Goal: Find specific page/section: Find specific page/section

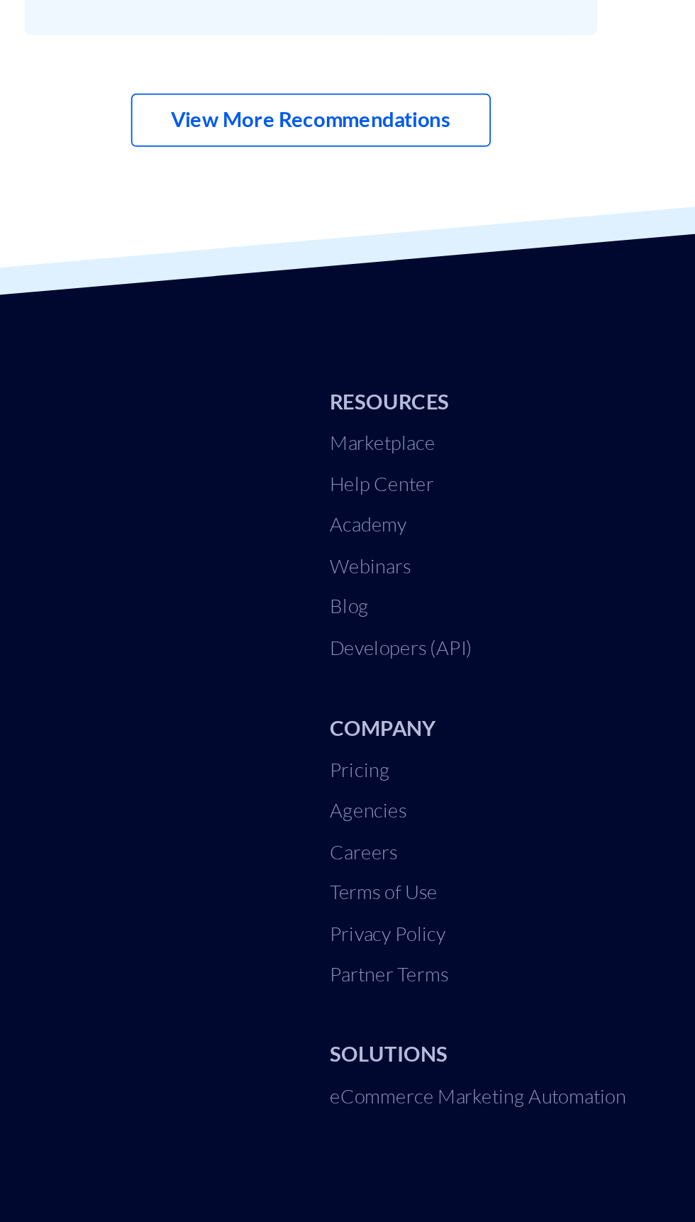
scroll to position [6448, 0]
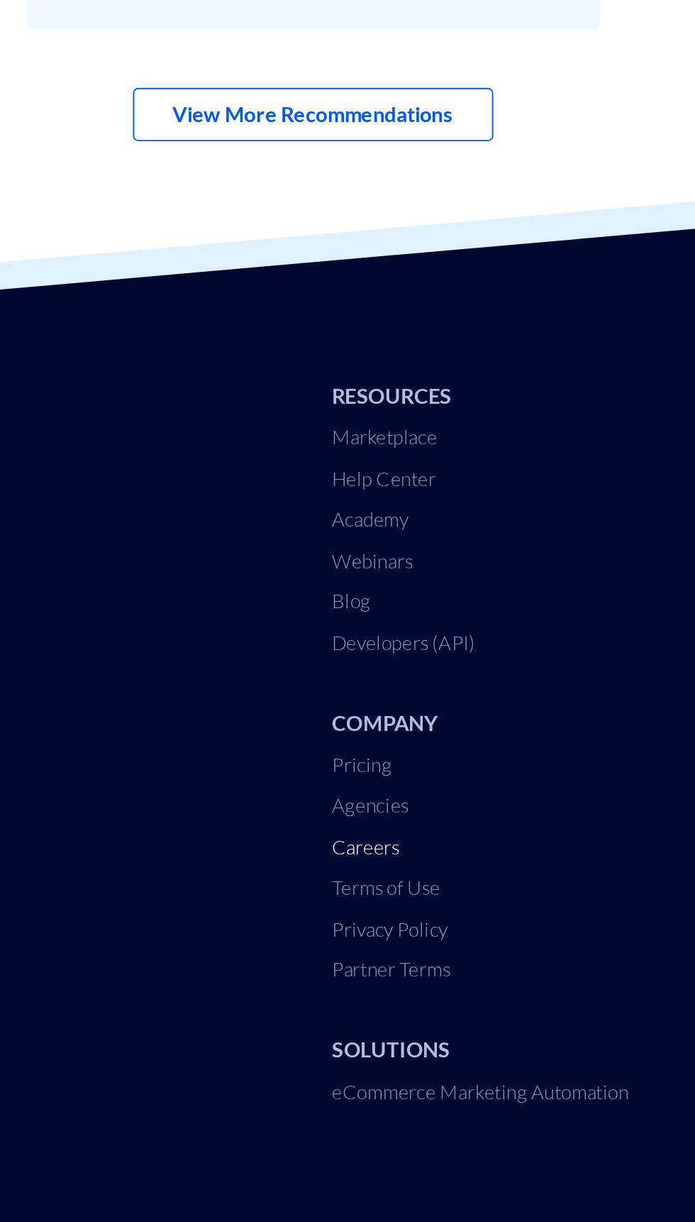
click at [388, 824] on link "Careers" at bounding box center [376, 830] width 37 height 13
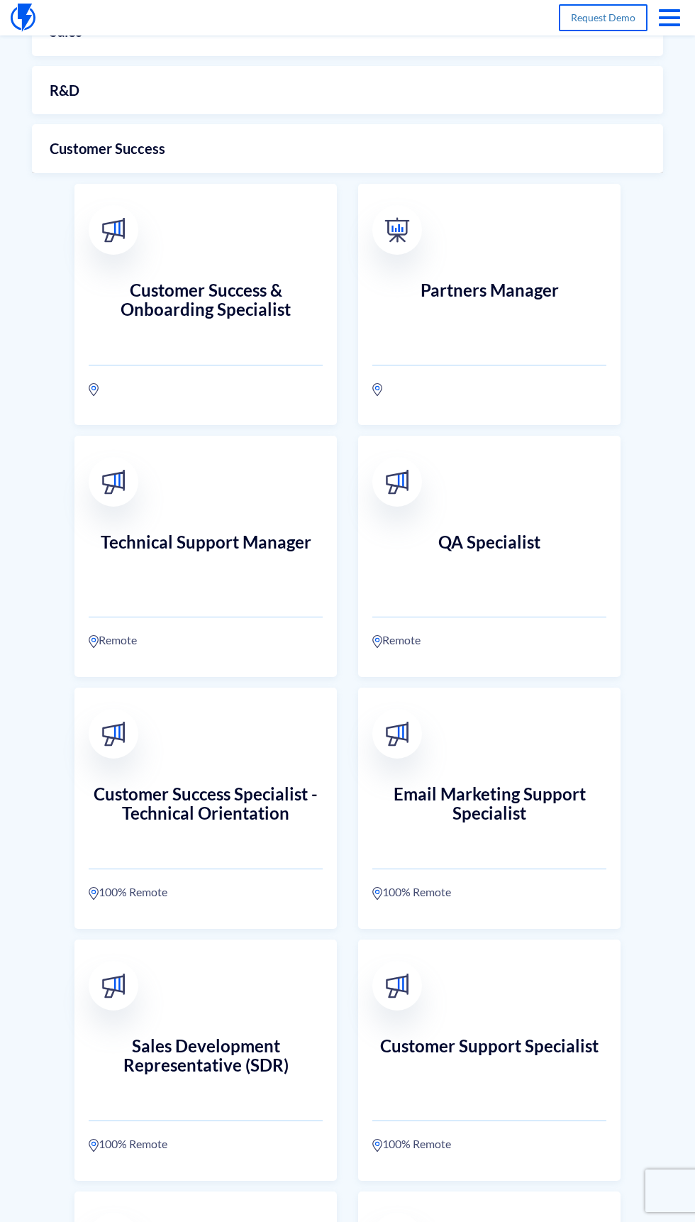
scroll to position [433, 0]
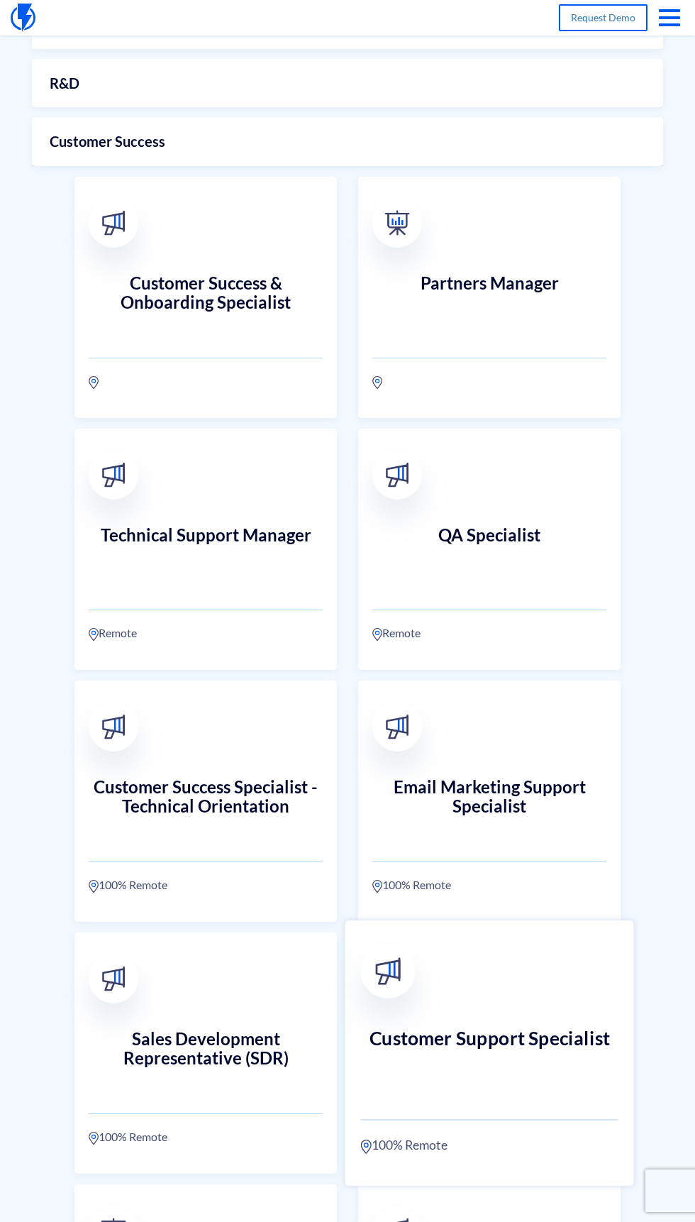
click at [412, 970] on div at bounding box center [388, 971] width 55 height 55
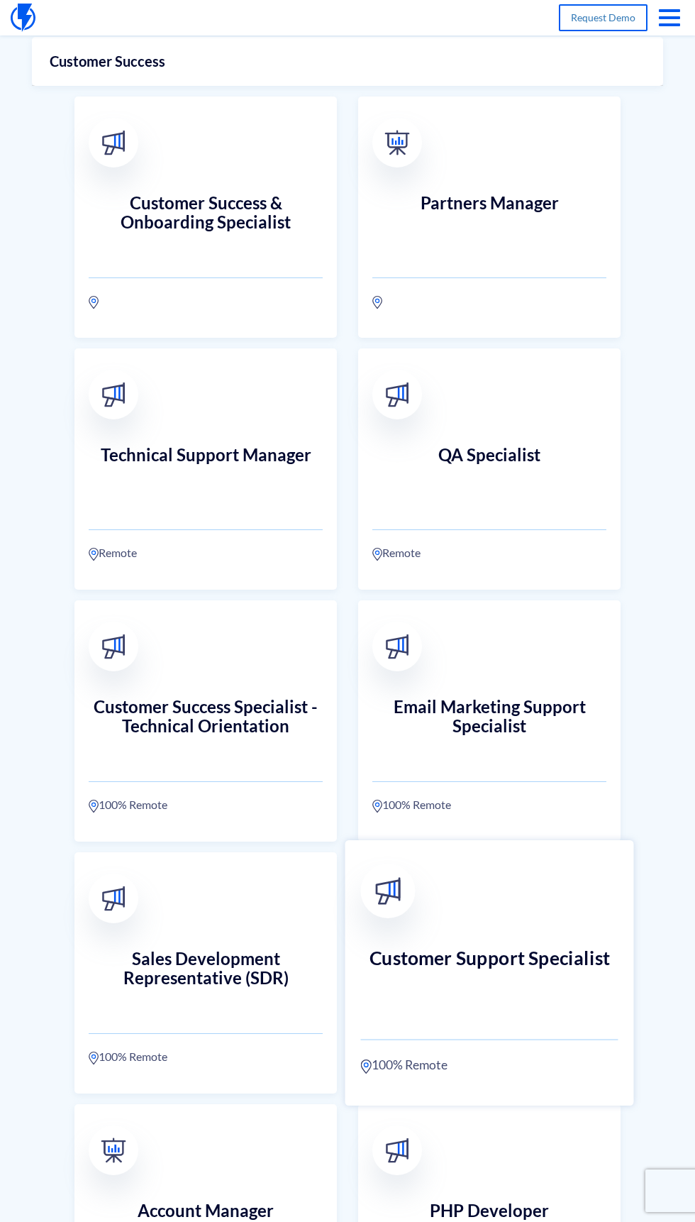
scroll to position [534, 0]
